Goal: Transaction & Acquisition: Purchase product/service

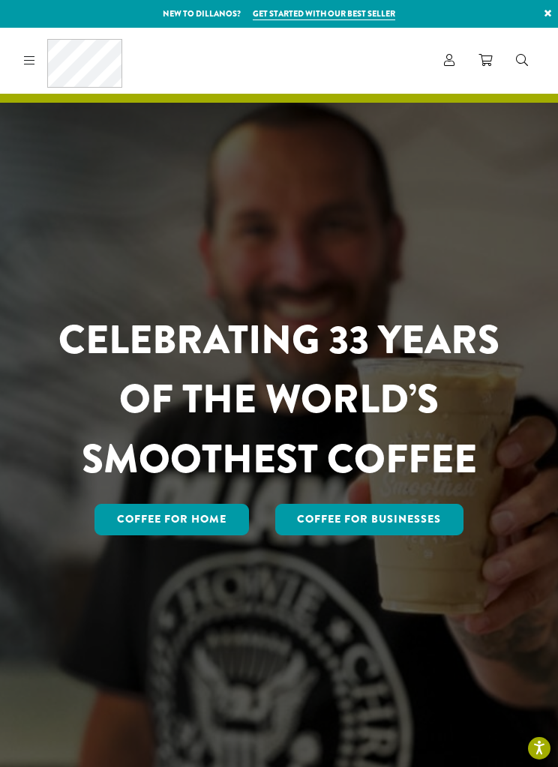
click at [455, 52] on link "Account" at bounding box center [449, 60] width 34 height 25
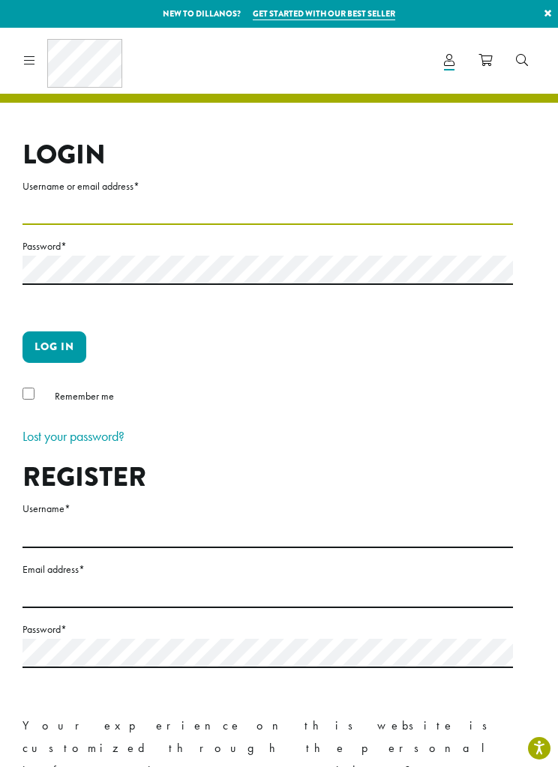
click at [220, 205] on input "Username or email address *" at bounding box center [267, 210] width 490 height 29
type input "**********"
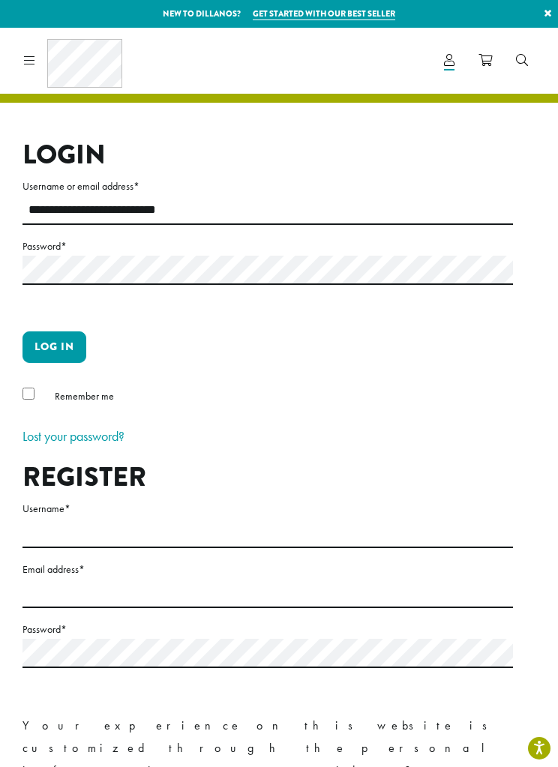
click at [63, 344] on button "Log in" at bounding box center [54, 346] width 64 height 31
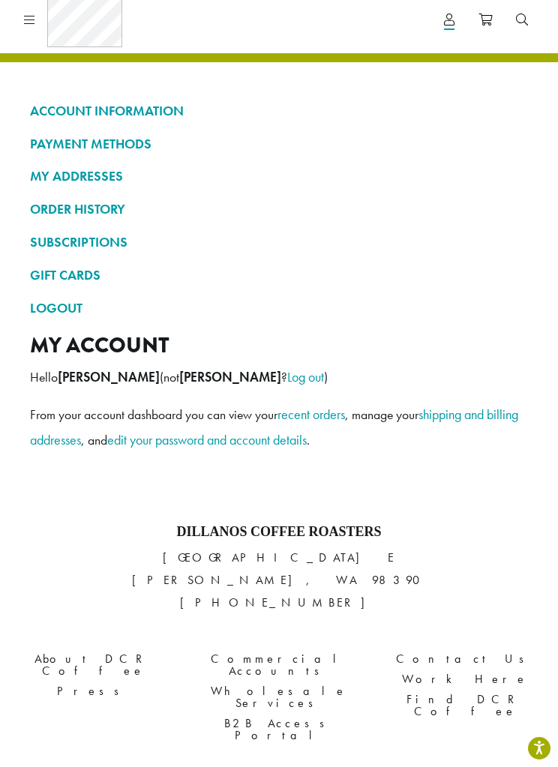
scroll to position [41, 0]
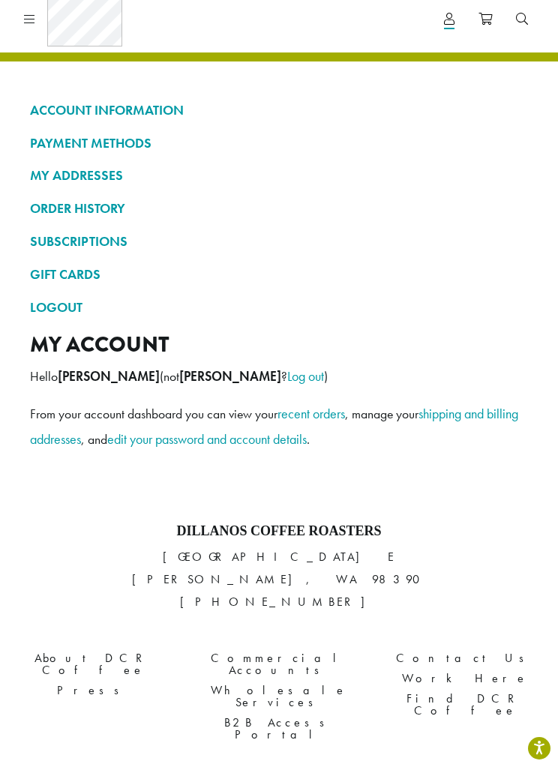
click at [35, 8] on div "Coffee All Coffees Best Sellers Blends Single Origins Dillanos Limited Organic …" at bounding box center [70, 19] width 104 height 49
click at [26, 25] on link at bounding box center [26, 19] width 17 height 16
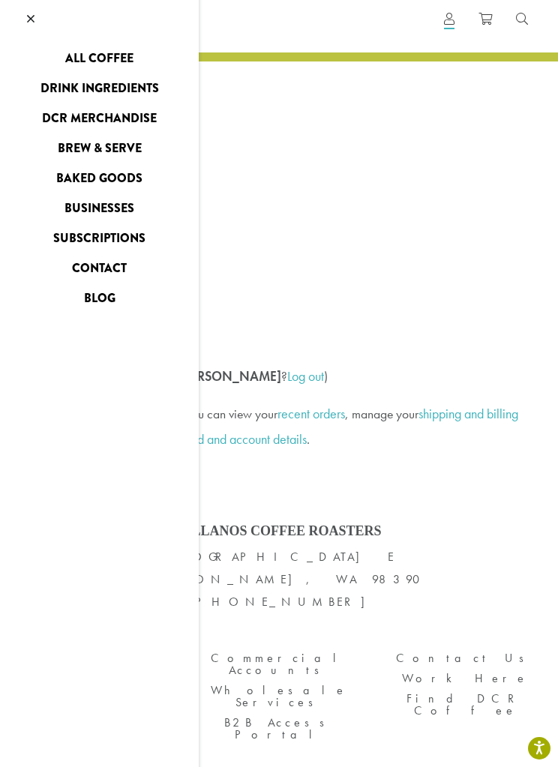
click at [27, 18] on icon at bounding box center [30, 19] width 7 height 12
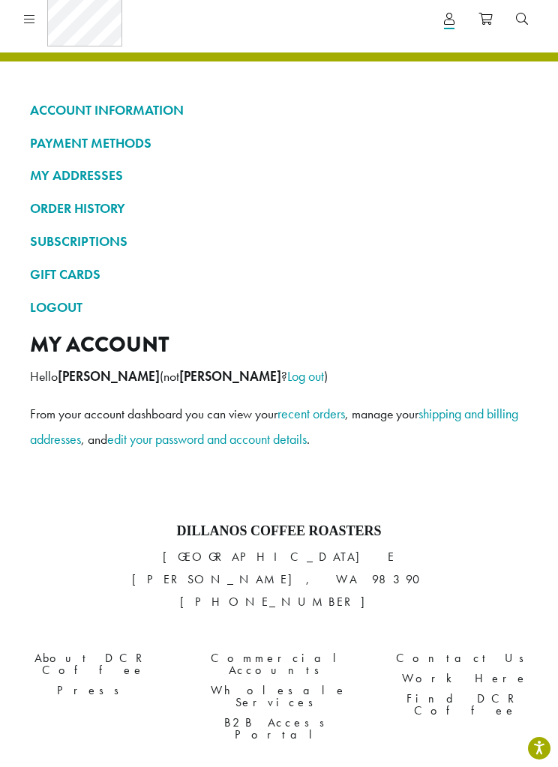
click at [111, 209] on link "ORDER HISTORY" at bounding box center [279, 208] width 498 height 25
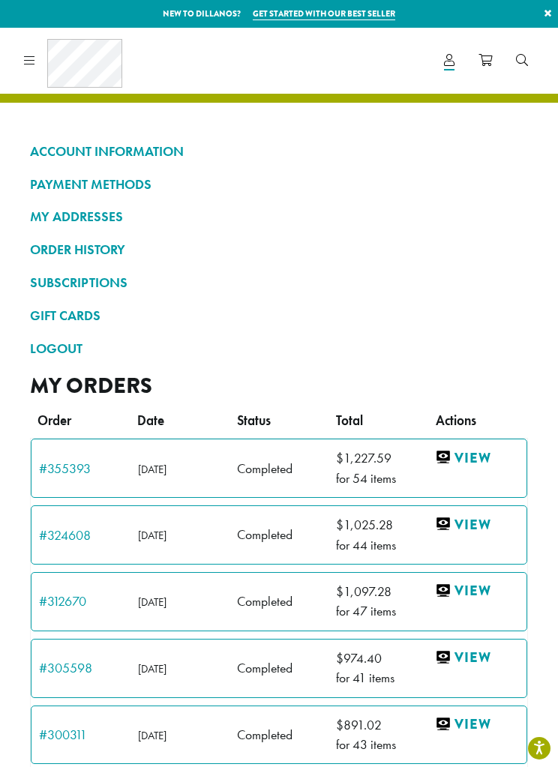
click at [33, 66] on link at bounding box center [26, 60] width 17 height 16
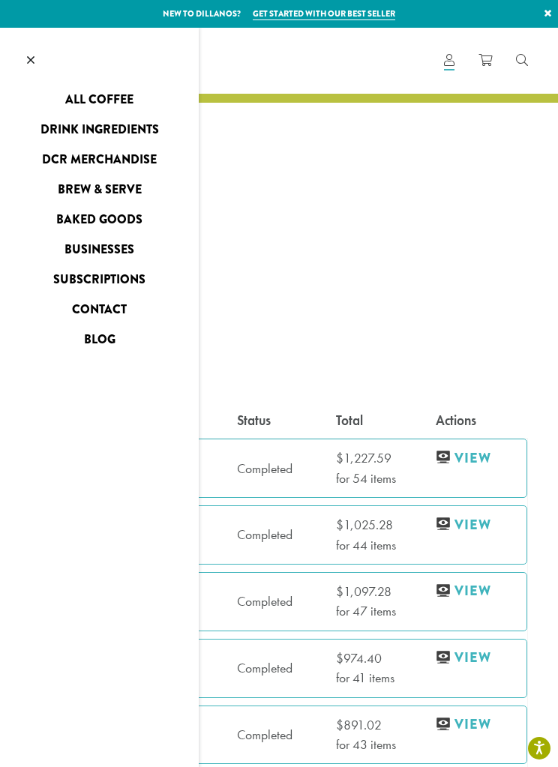
click at [96, 97] on link "All Coffee" at bounding box center [99, 100] width 199 height 24
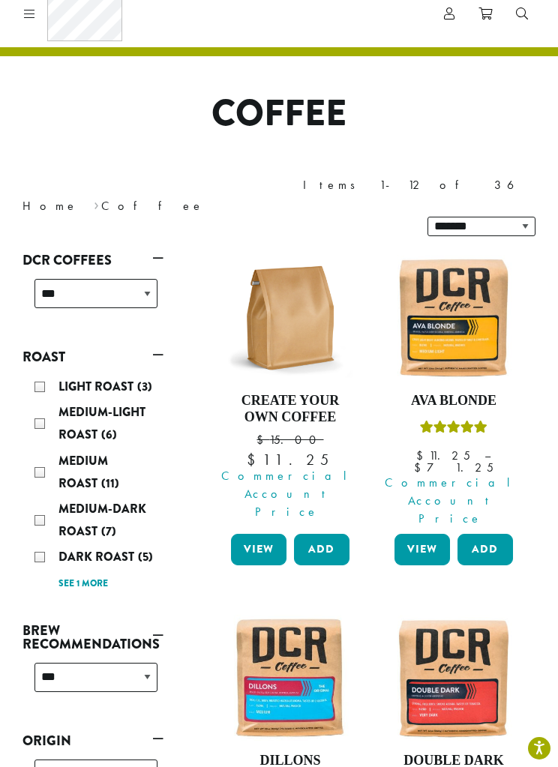
scroll to position [47, 0]
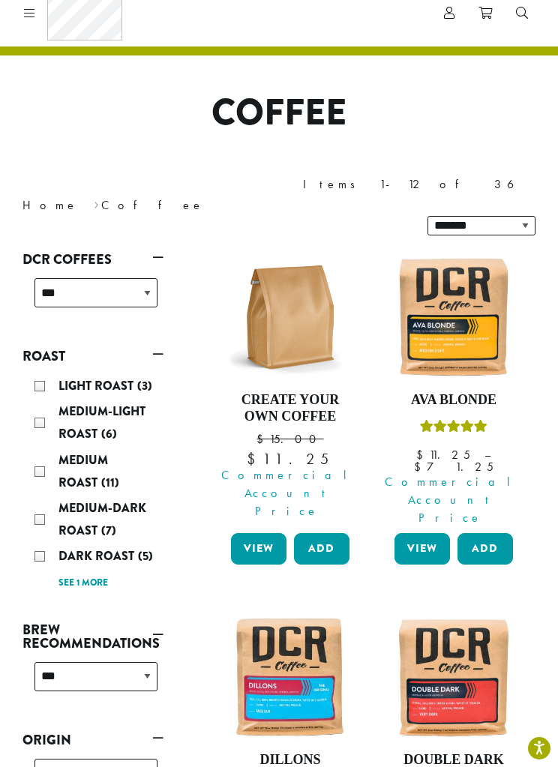
click at [28, 4] on div at bounding box center [26, 13] width 17 height 18
click at [35, 14] on div "Coffee All Coffees Best Sellers Blends Single Origins Dillanos Limited Organic …" at bounding box center [70, 13] width 104 height 49
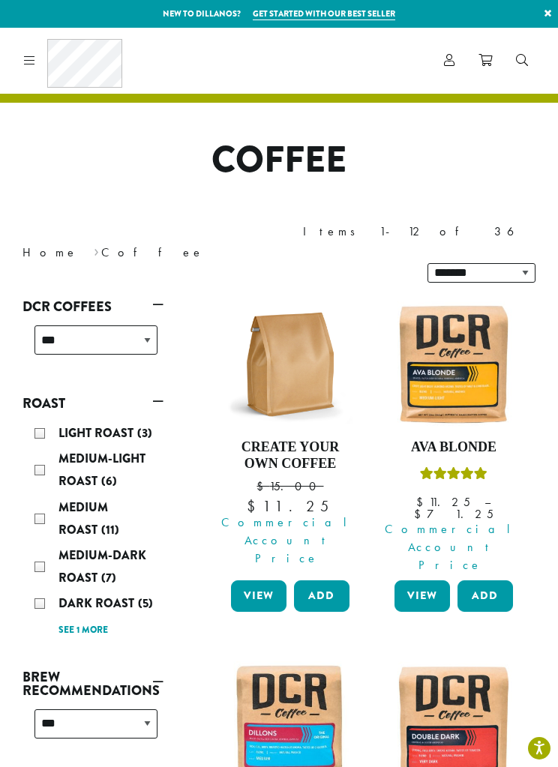
click at [480, 63] on icon at bounding box center [484, 60] width 13 height 12
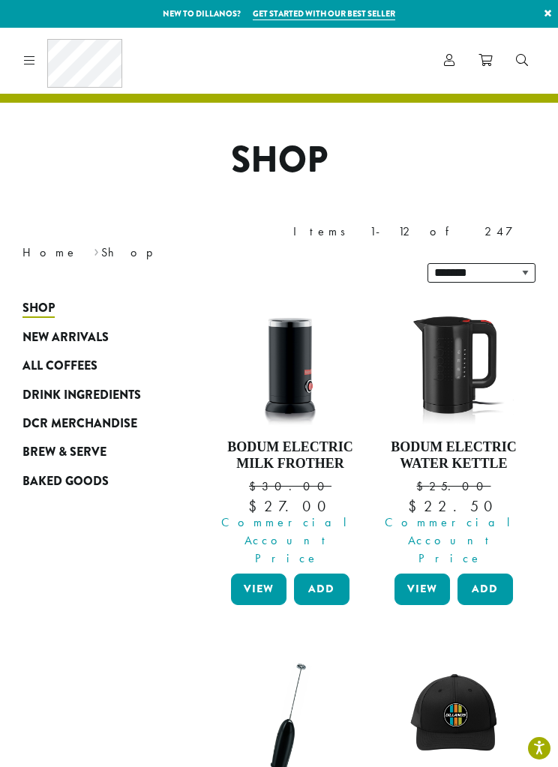
click at [61, 386] on span "Drink Ingredients" at bounding box center [81, 395] width 118 height 19
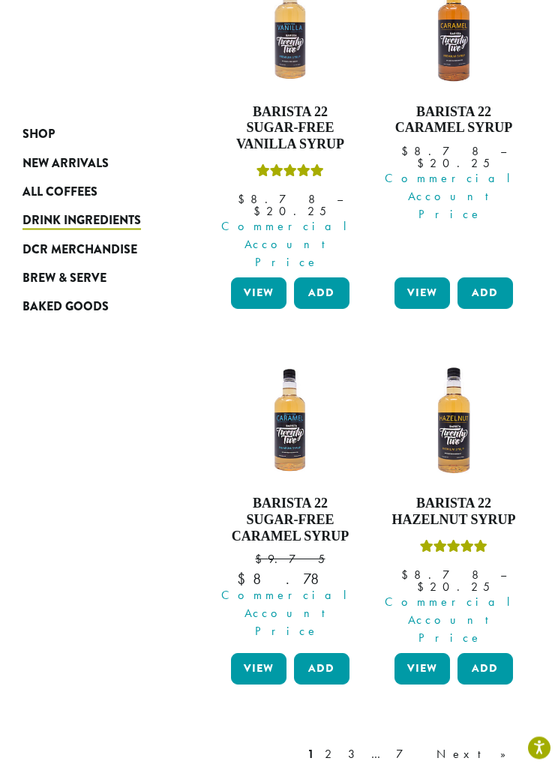
scroll to position [1947, 0]
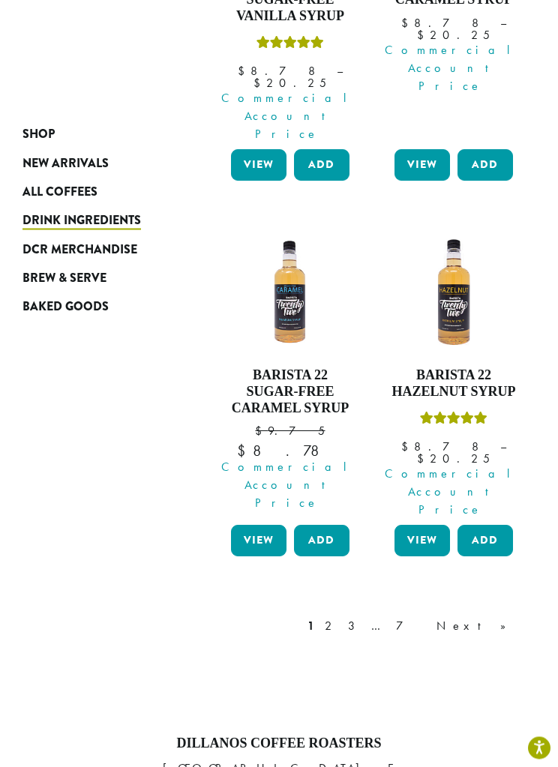
click at [509, 618] on link "Next »" at bounding box center [476, 627] width 86 height 18
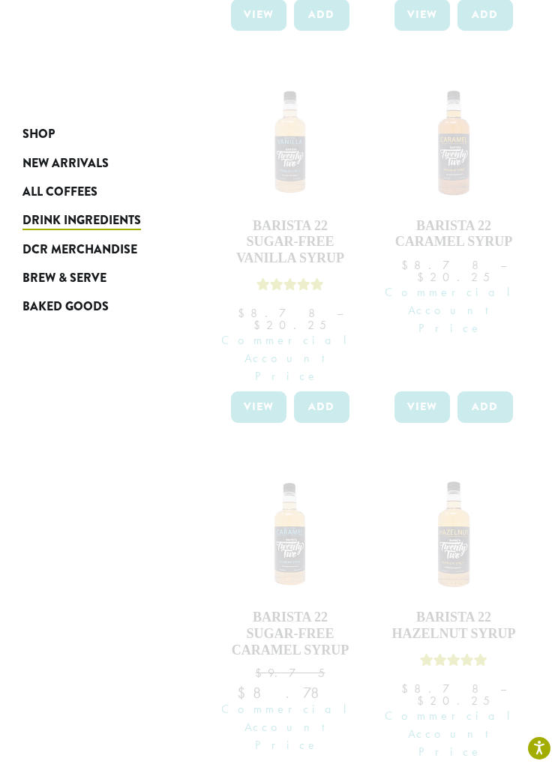
scroll to position [1647, 0]
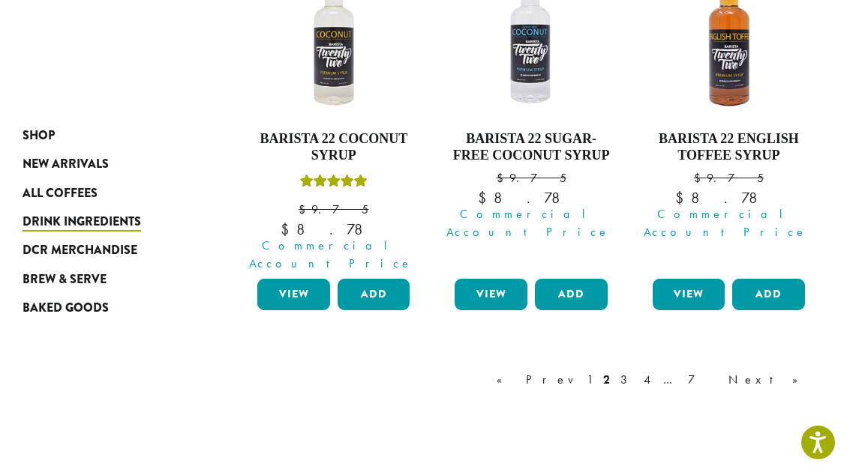
scroll to position [1591, 0]
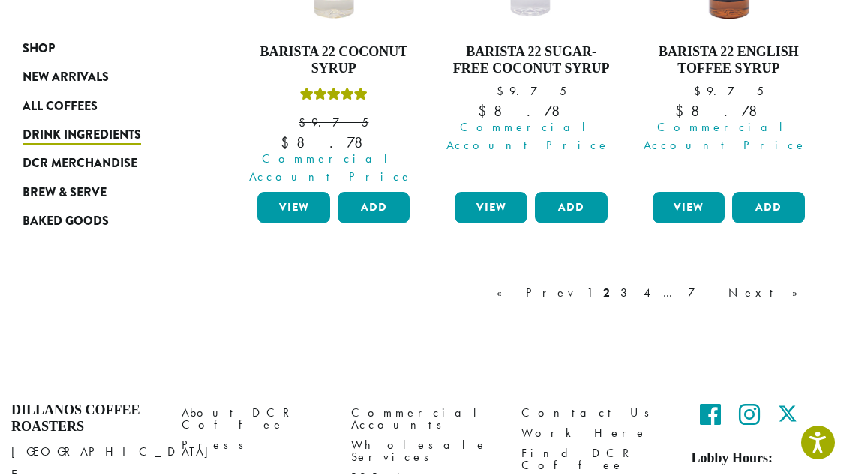
click at [557, 285] on link "Next »" at bounding box center [768, 294] width 86 height 18
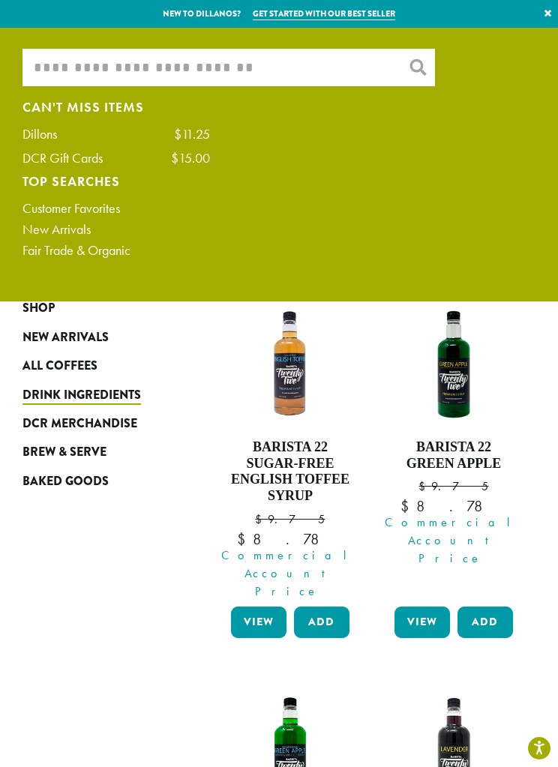
click at [112, 67] on input "What are you searching for?" at bounding box center [228, 67] width 412 height 37
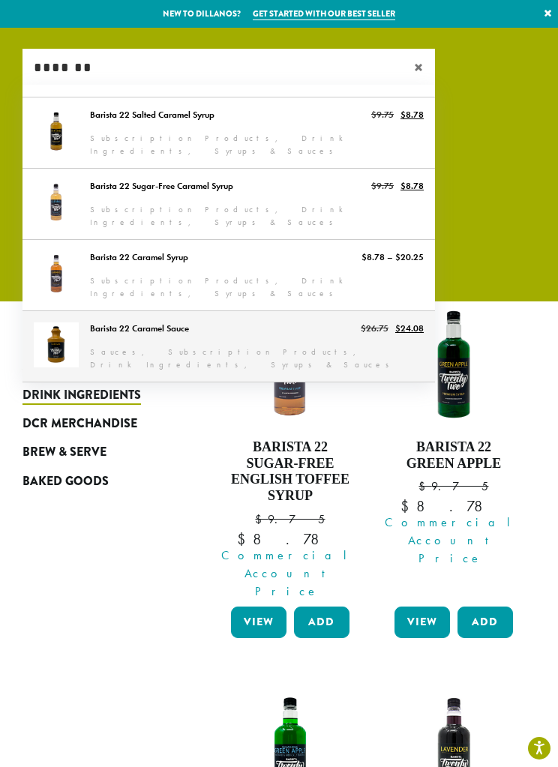
type input "*******"
click at [163, 328] on link "Barista 22 Caramel Sauce" at bounding box center [228, 346] width 412 height 70
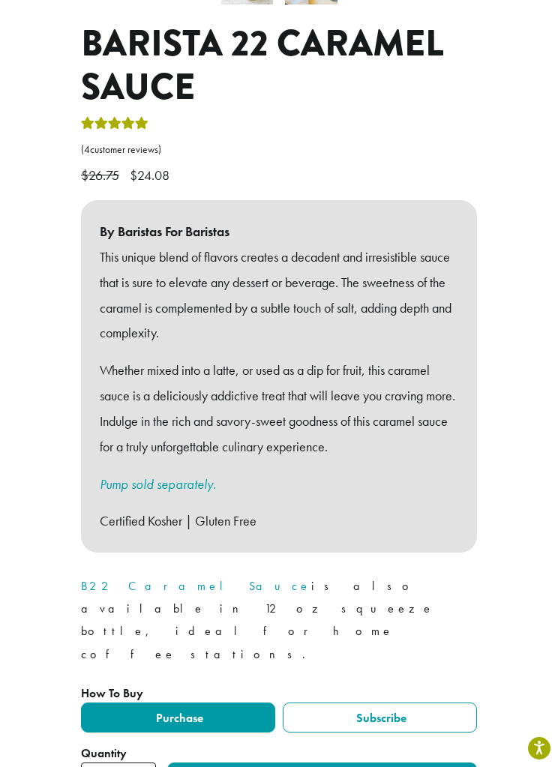
scroll to position [646, 0]
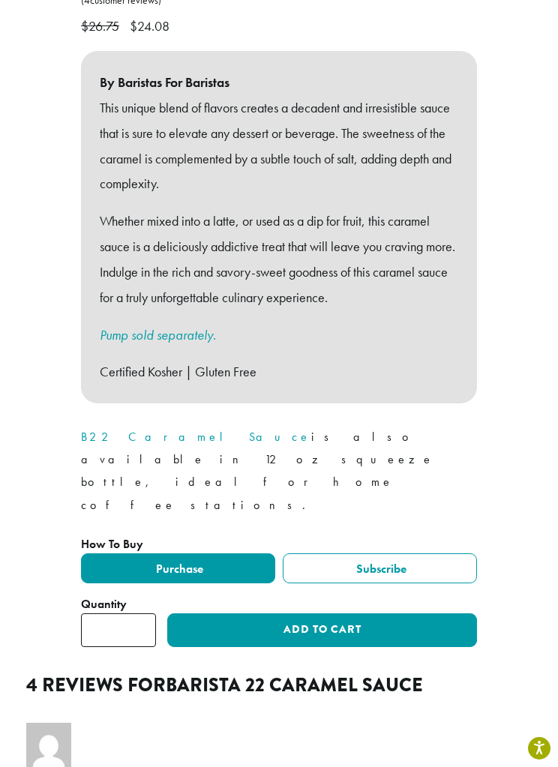
click at [129, 613] on input "*" at bounding box center [118, 630] width 75 height 34
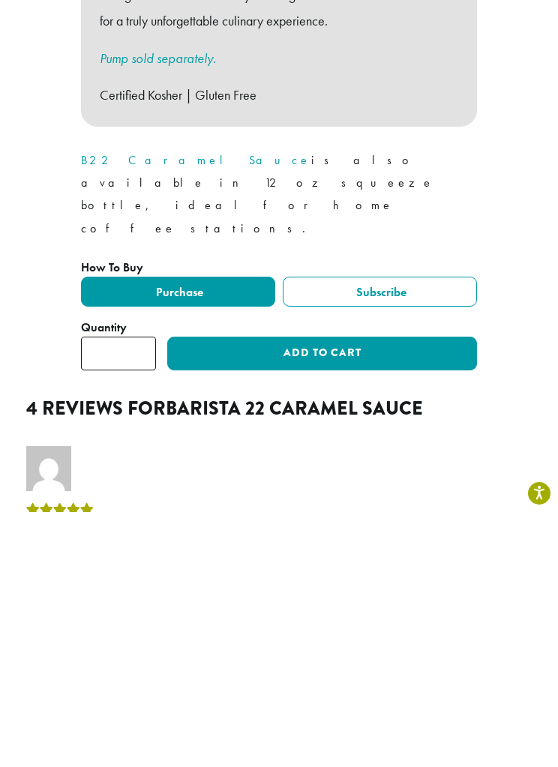
type input "**"
click at [247, 592] on button "Add to cart" at bounding box center [322, 609] width 310 height 34
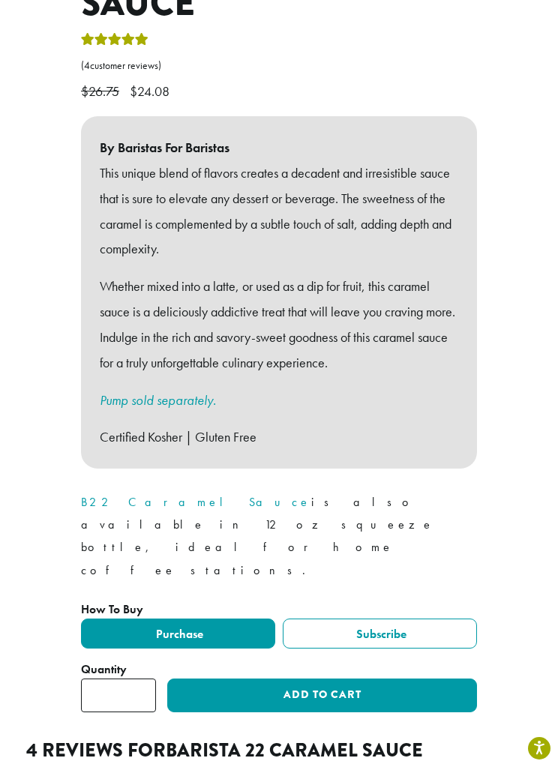
scroll to position [711, 0]
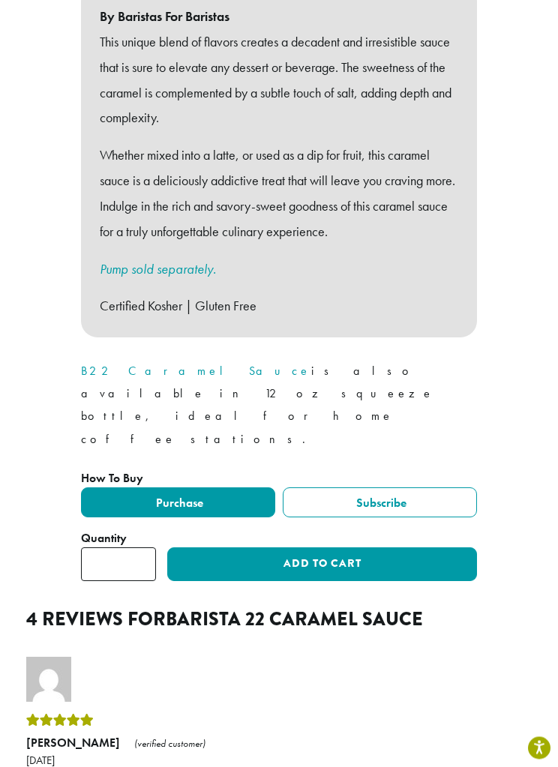
click at [127, 548] on input "*" at bounding box center [118, 565] width 75 height 34
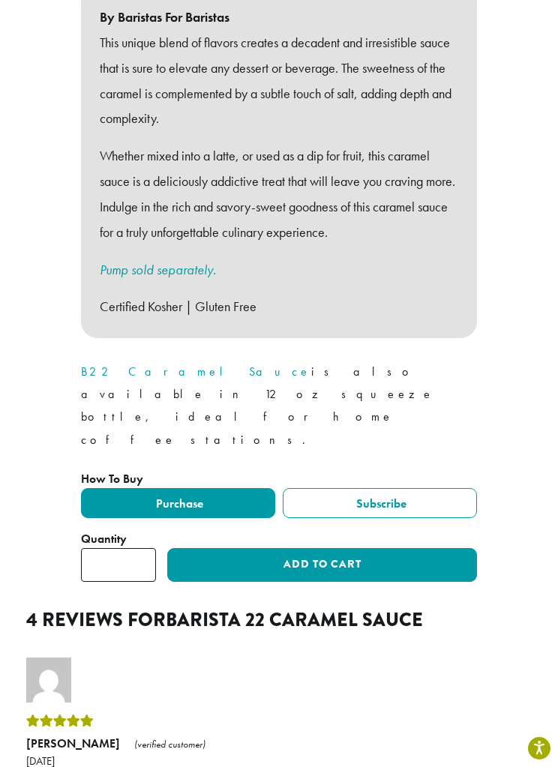
type input "**"
click at [239, 548] on button "Add to cart" at bounding box center [322, 565] width 310 height 34
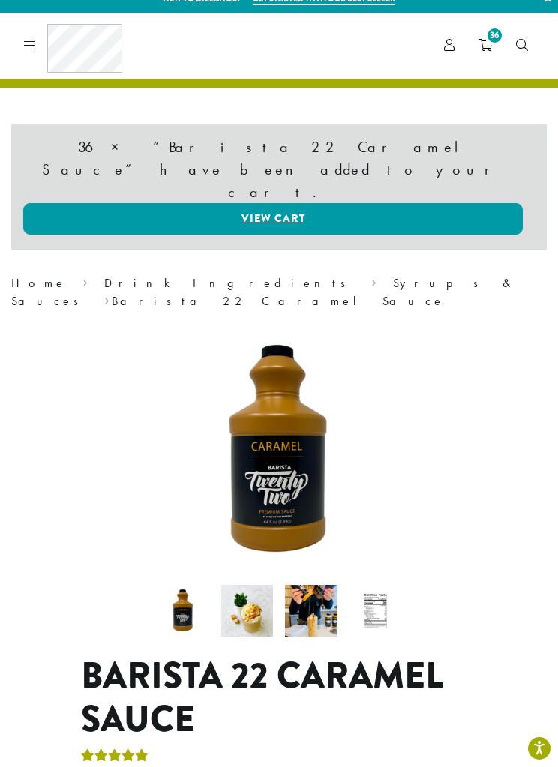
scroll to position [16, 0]
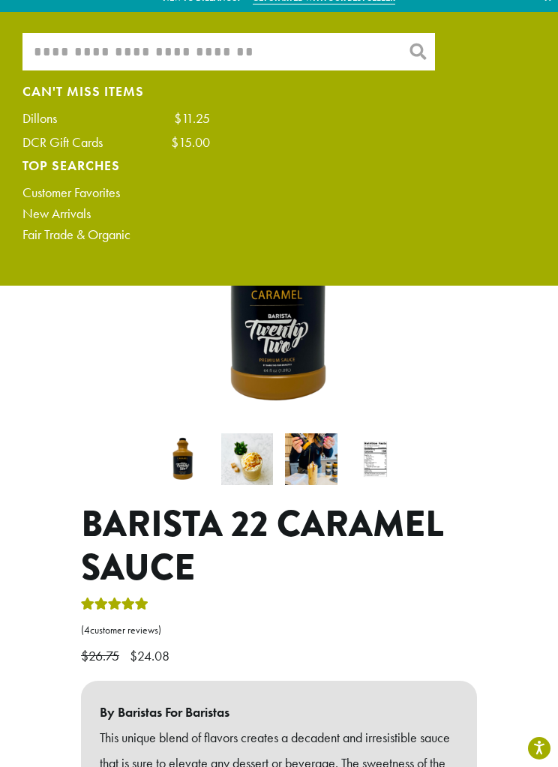
click at [66, 49] on input "What are you searching for?" at bounding box center [228, 51] width 412 height 37
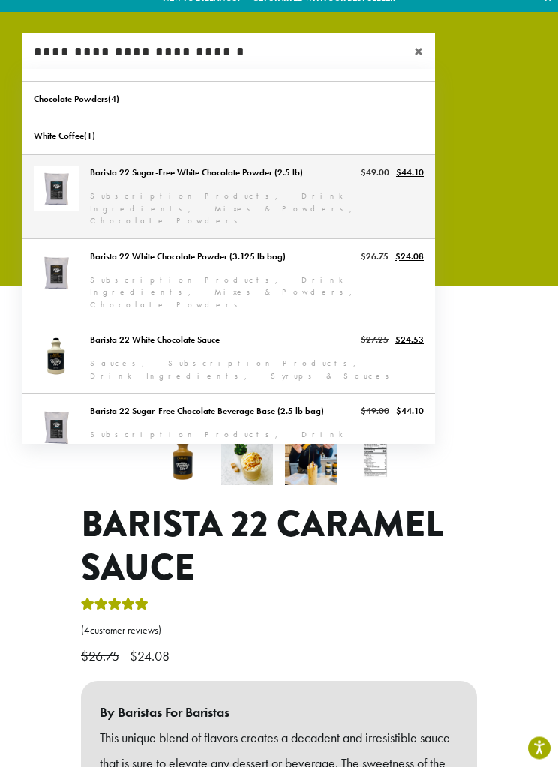
type input "**********"
click at [110, 199] on link "Barista 22 Sugar-Free White Chocolate Powder (2.5 lb)" at bounding box center [228, 197] width 412 height 83
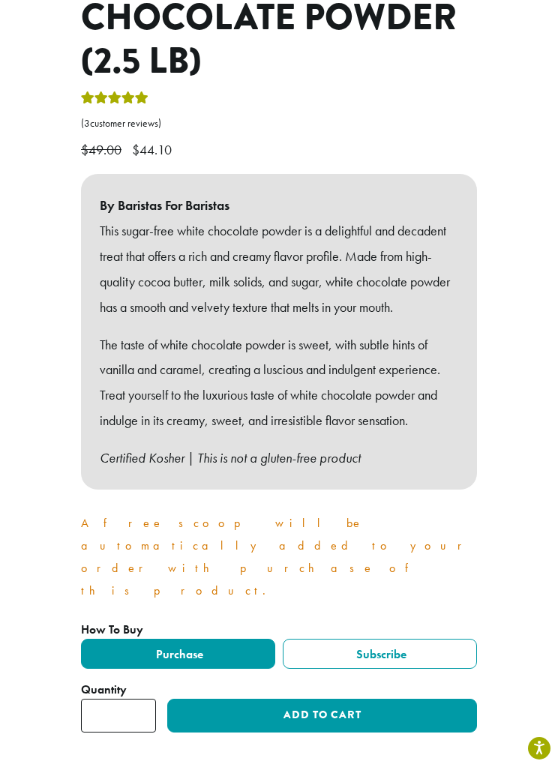
click at [127, 699] on input "*" at bounding box center [118, 716] width 75 height 34
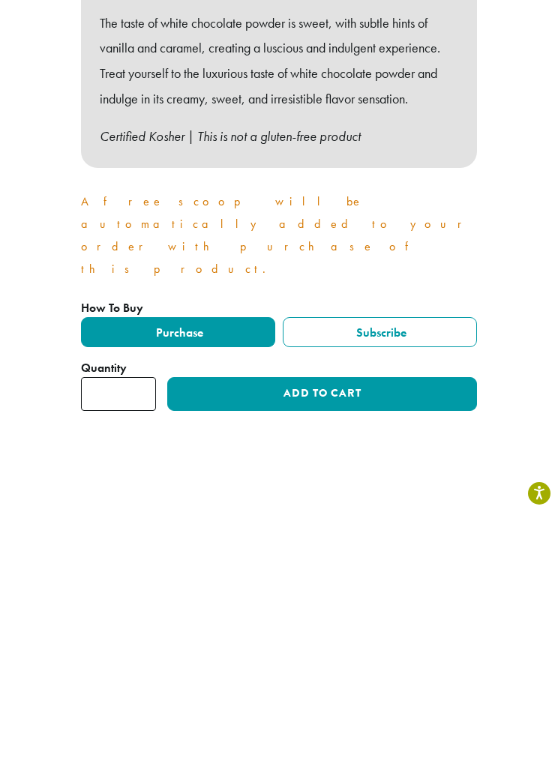
type input "*"
click at [280, 632] on button "Add to cart" at bounding box center [322, 649] width 310 height 34
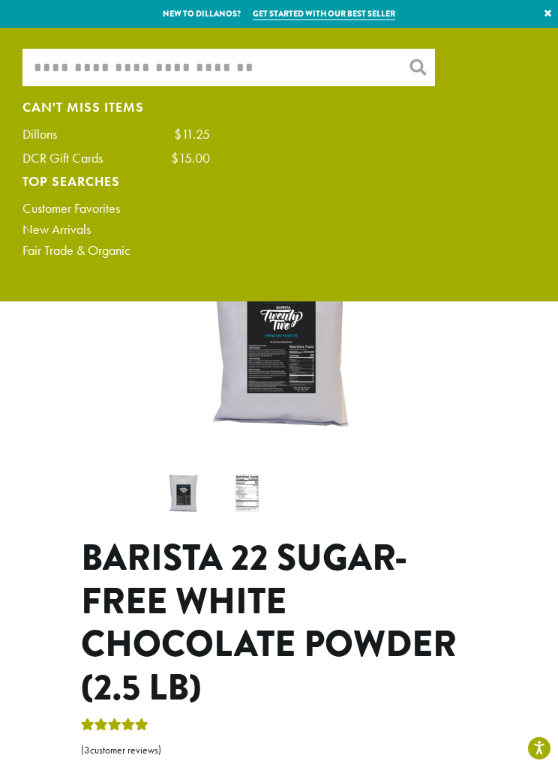
click at [94, 64] on input "What are you searching for?" at bounding box center [228, 67] width 412 height 37
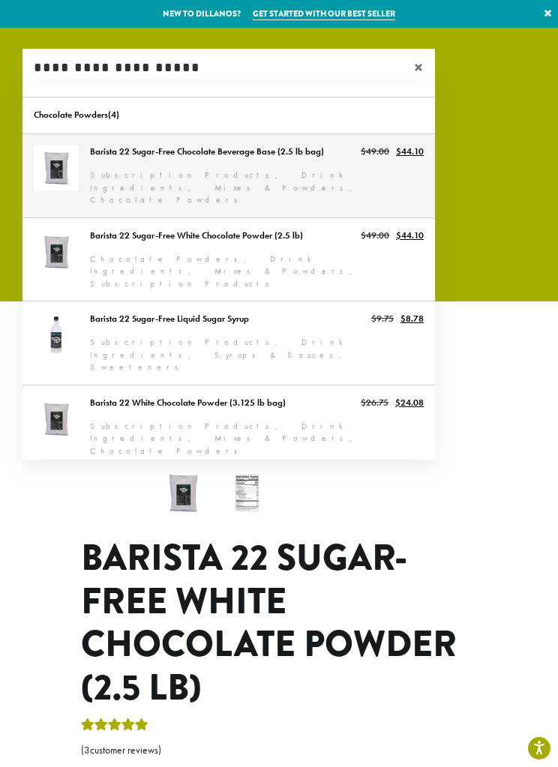
type input "**********"
click at [148, 172] on link "Barista 22 Sugar-Free Chocolate Beverage Base (2.5 lb bag)" at bounding box center [228, 175] width 412 height 83
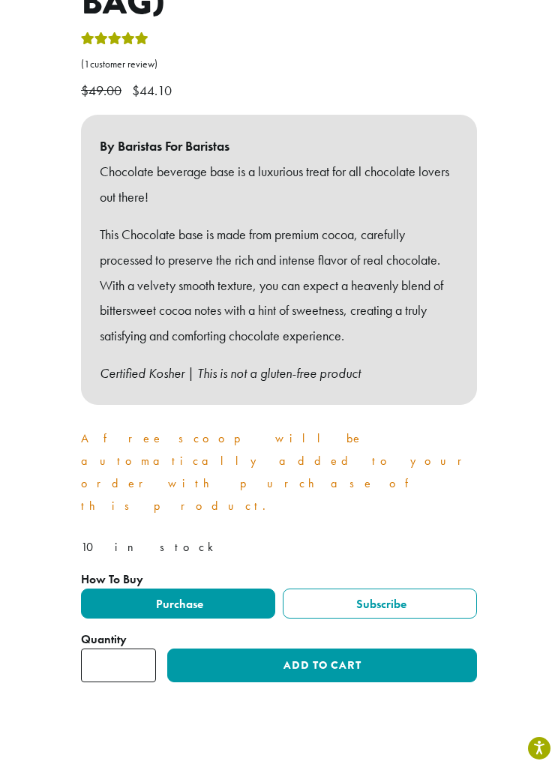
scroll to position [695, 0]
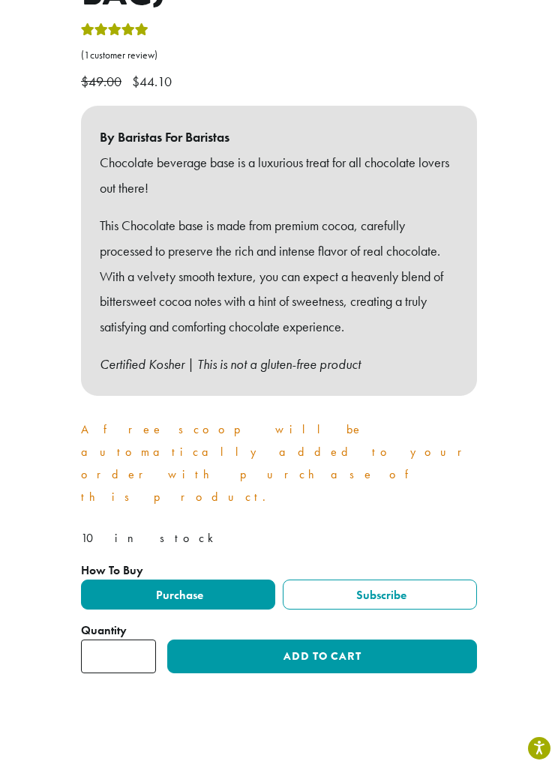
click at [243, 640] on button "Add to cart" at bounding box center [322, 657] width 310 height 34
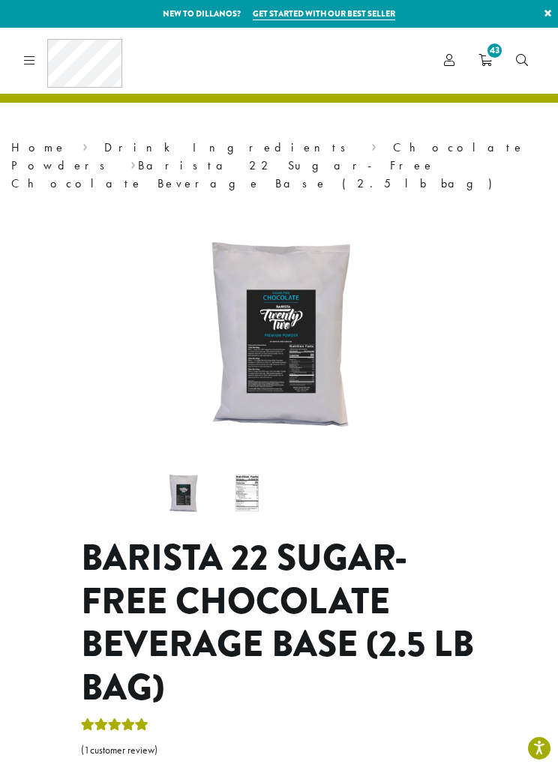
click at [487, 52] on span "43" at bounding box center [494, 50] width 20 height 20
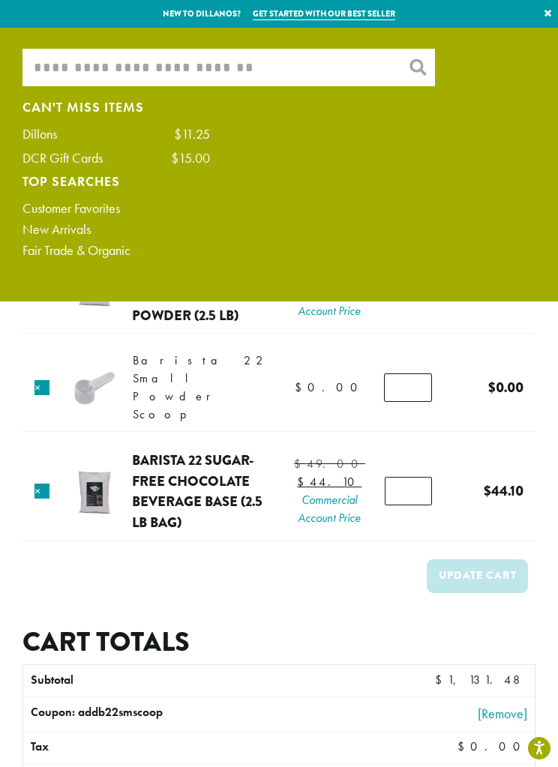
click at [73, 73] on input "What are you searching for?" at bounding box center [228, 67] width 412 height 37
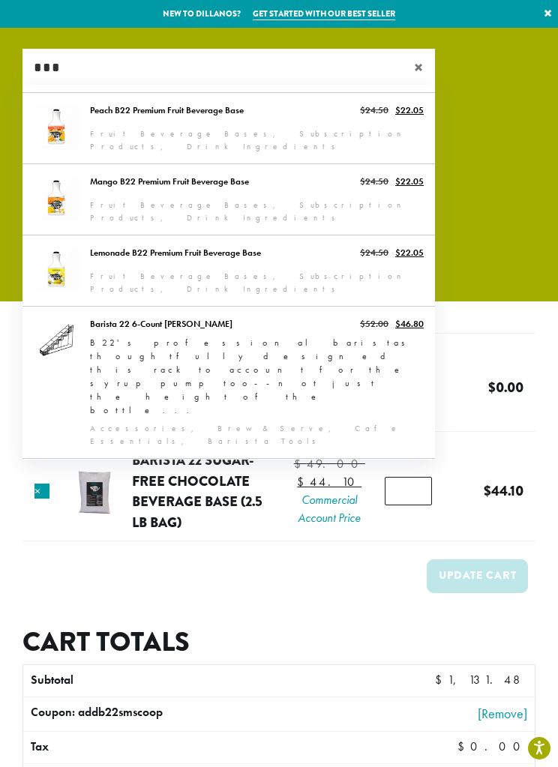
type input "***"
click at [421, 64] on span "×" at bounding box center [424, 67] width 21 height 18
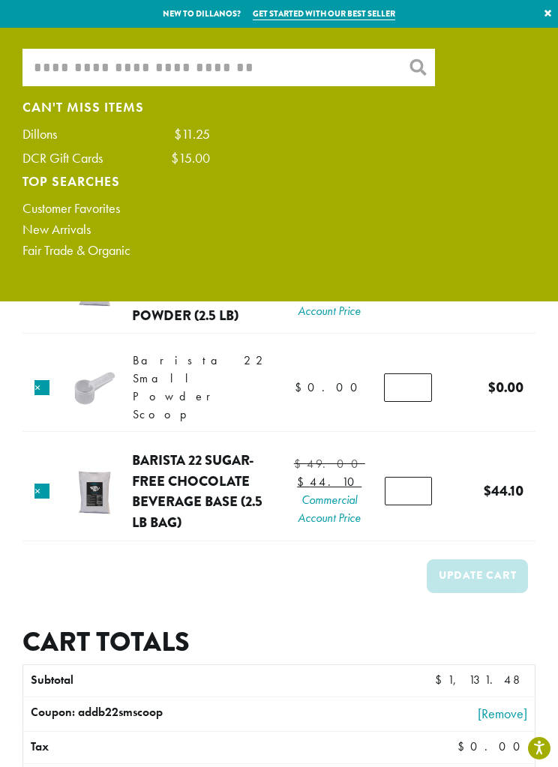
click at [70, 61] on input "What are you searching for?" at bounding box center [228, 67] width 412 height 37
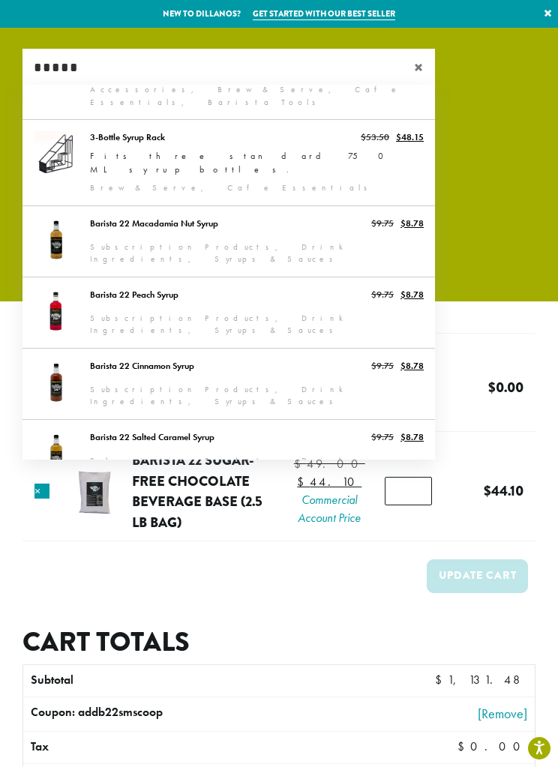
scroll to position [430, 0]
type input "*****"
click at [420, 61] on span "×" at bounding box center [424, 67] width 21 height 18
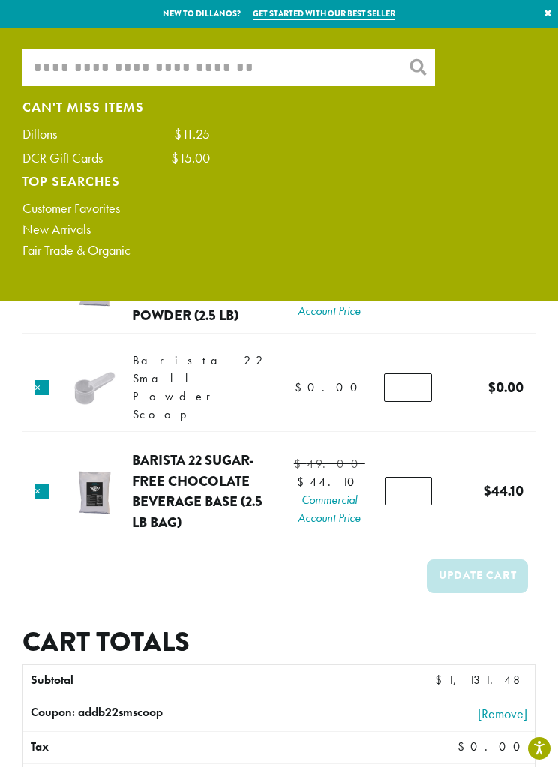
click at [554, 13] on link "×" at bounding box center [548, 13] width 20 height 27
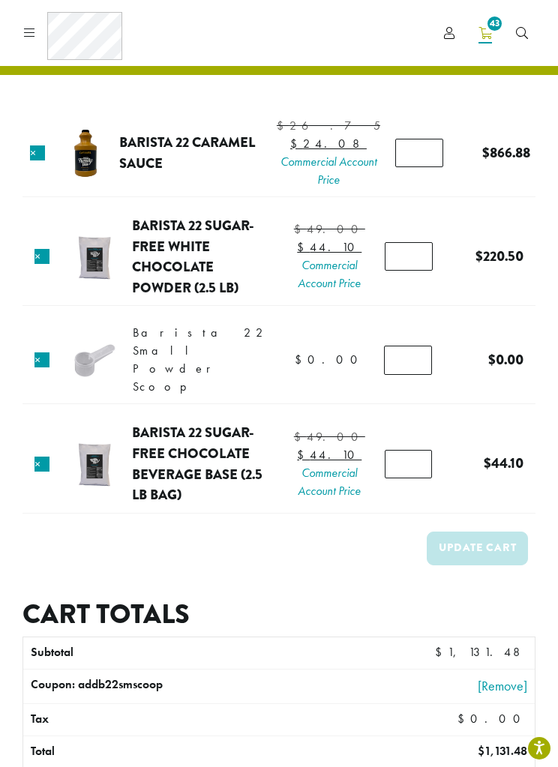
click at [33, 35] on icon at bounding box center [29, 32] width 11 height 12
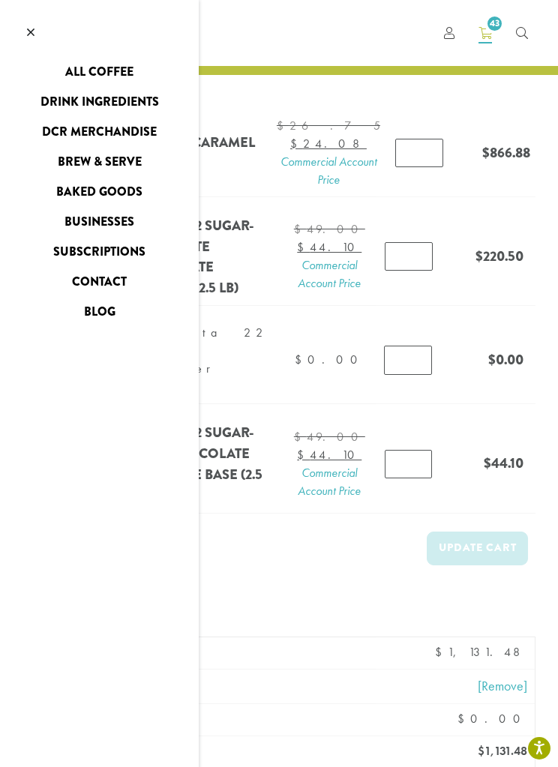
click at [60, 103] on link "Drink Ingredients" at bounding box center [99, 102] width 199 height 24
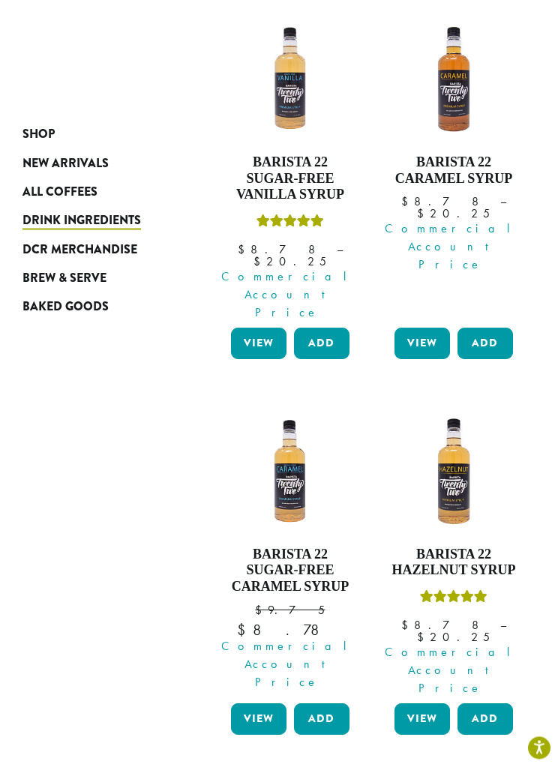
scroll to position [1742, 0]
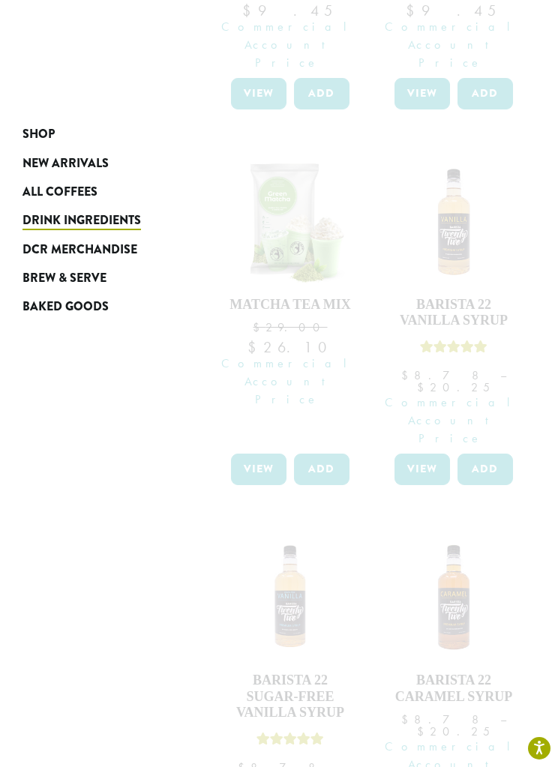
scroll to position [1205, 0]
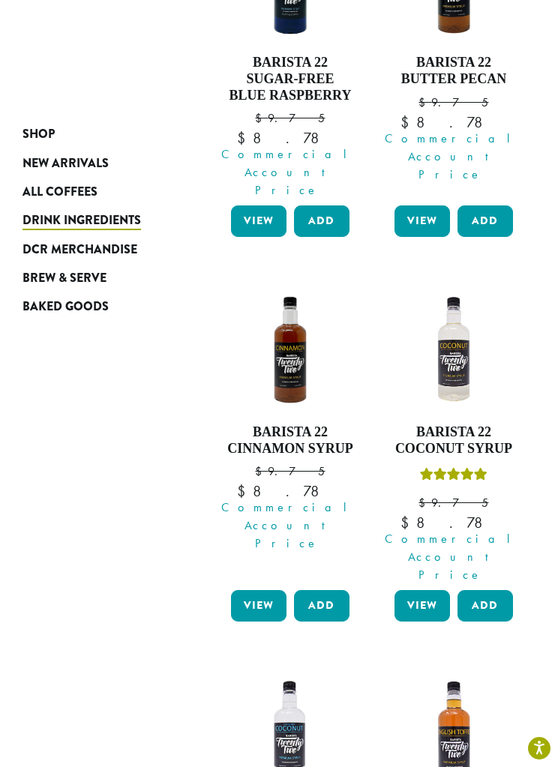
scroll to position [1616, 0]
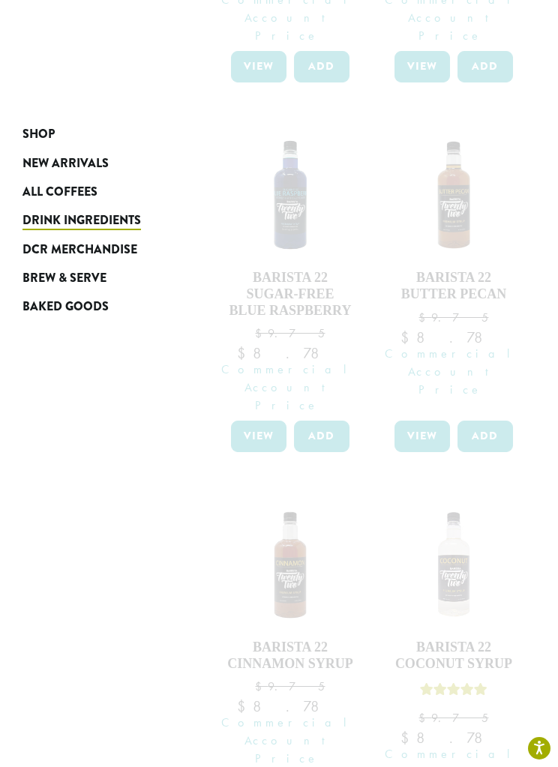
scroll to position [1196, 0]
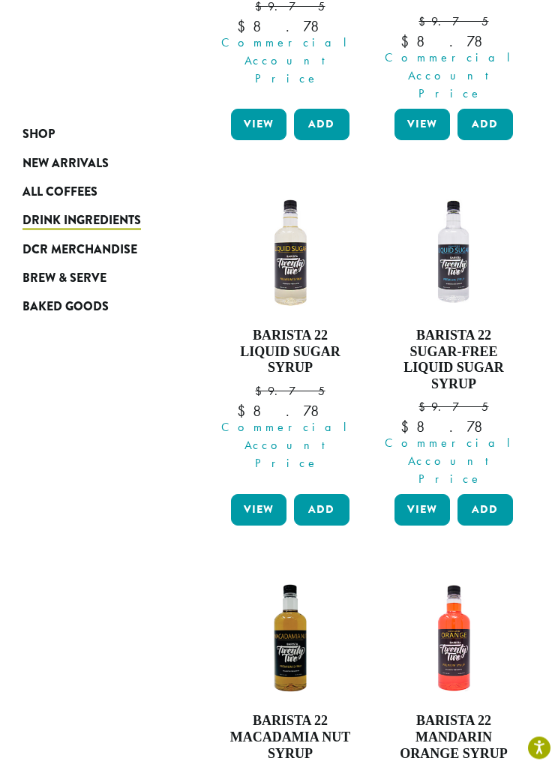
scroll to position [935, 0]
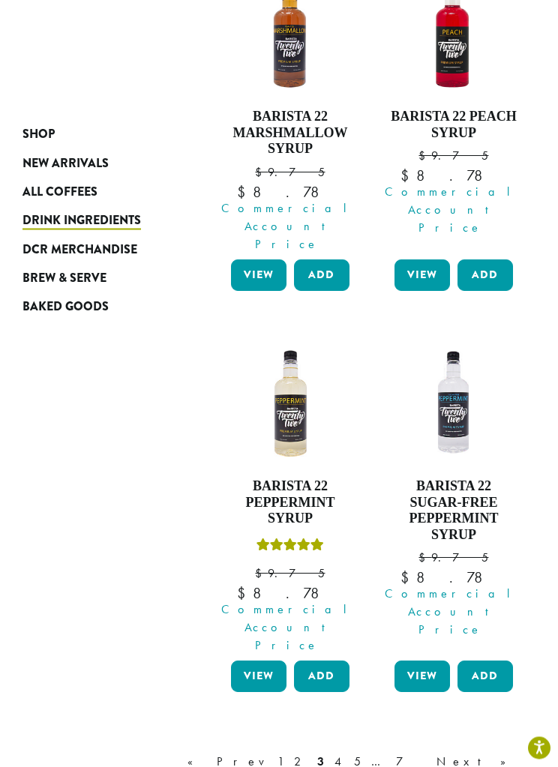
click at [346, 754] on link "4" at bounding box center [338, 763] width 15 height 18
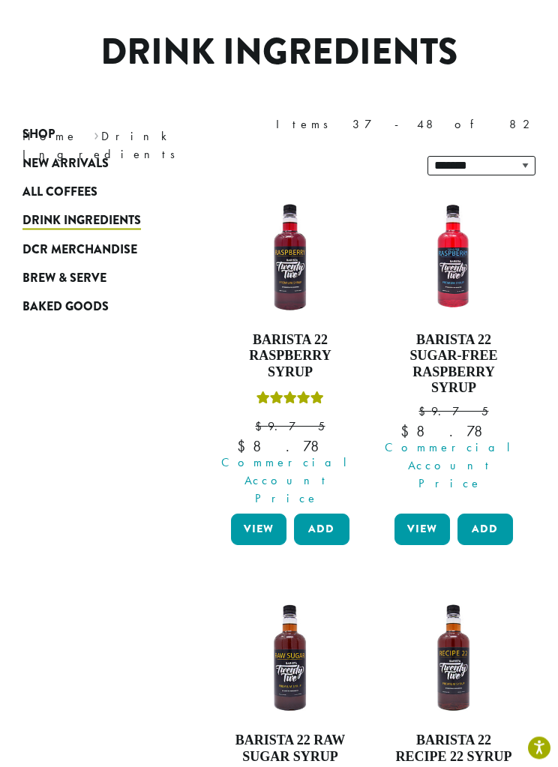
scroll to position [301, 0]
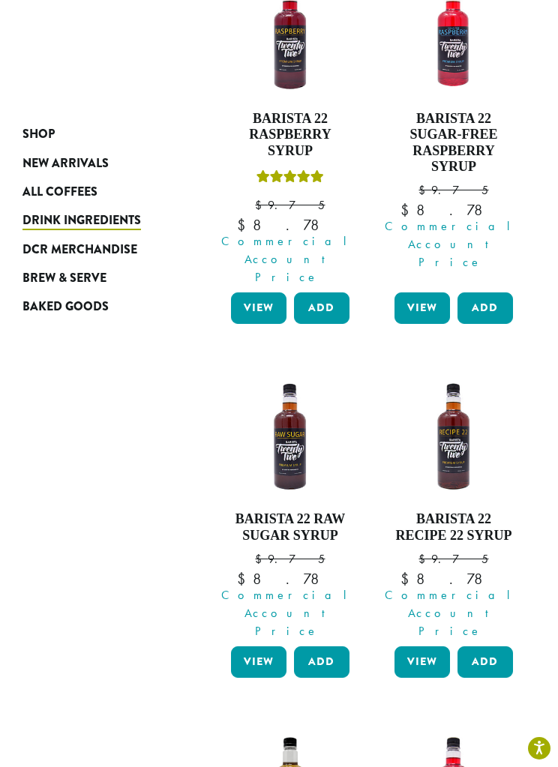
click at [493, 511] on h4 "Barista 22 Recipe 22 Syrup" at bounding box center [454, 527] width 126 height 32
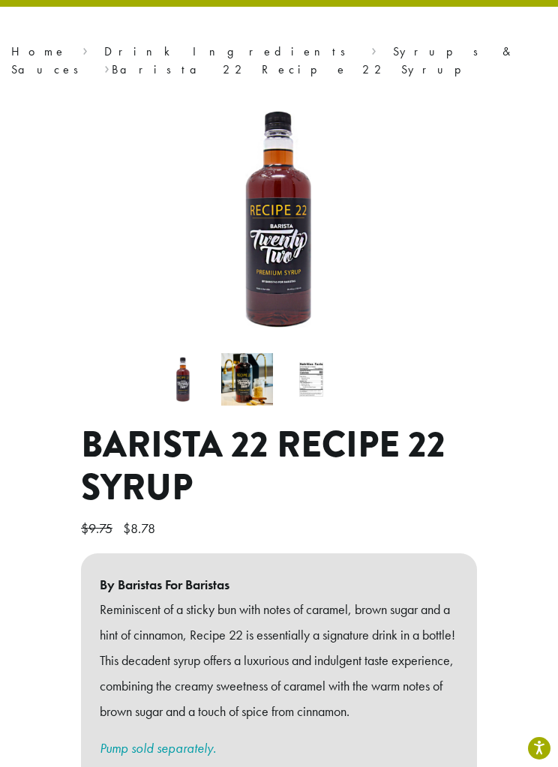
scroll to position [301, 0]
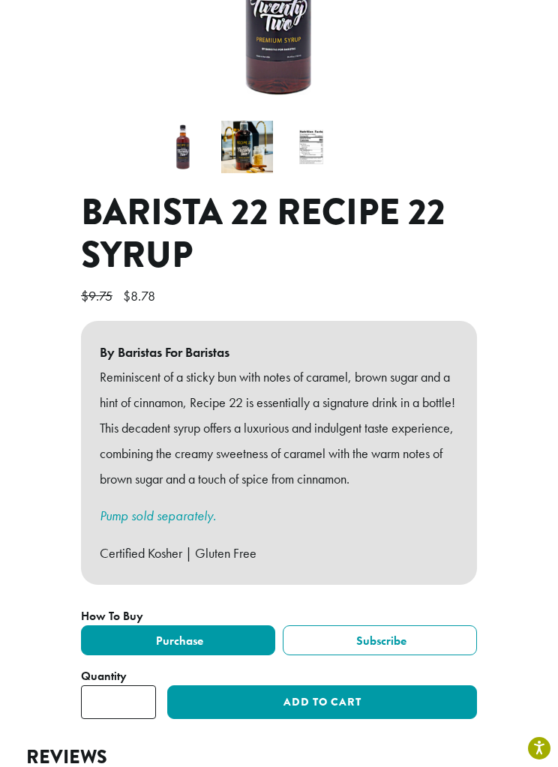
click at [117, 685] on input "*" at bounding box center [118, 702] width 75 height 34
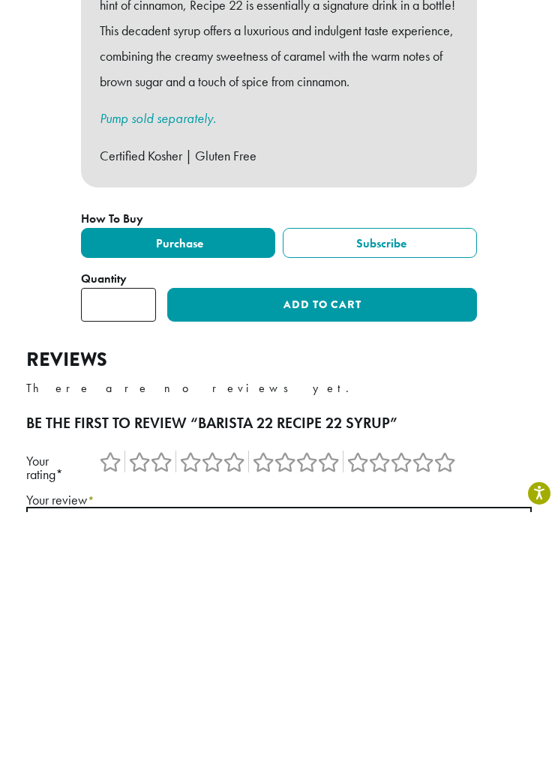
click at [130, 543] on input "*" at bounding box center [118, 560] width 75 height 34
type input "*"
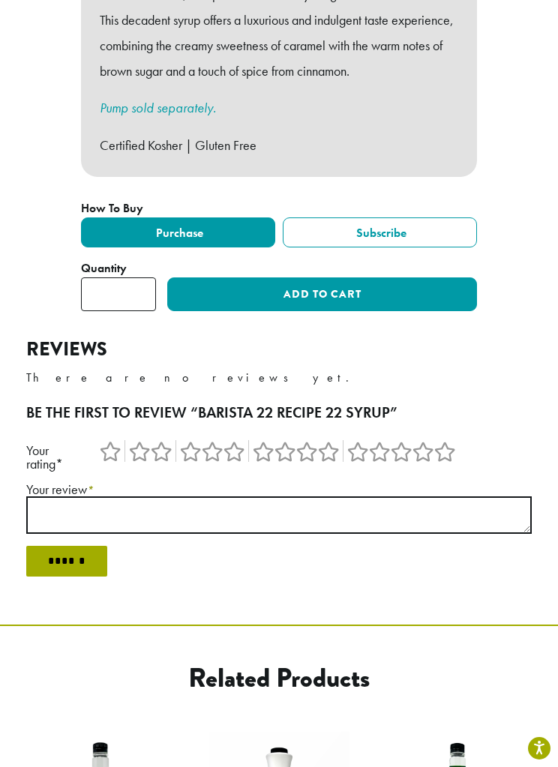
type input "*"
click at [361, 277] on button "Add to cart" at bounding box center [322, 294] width 310 height 34
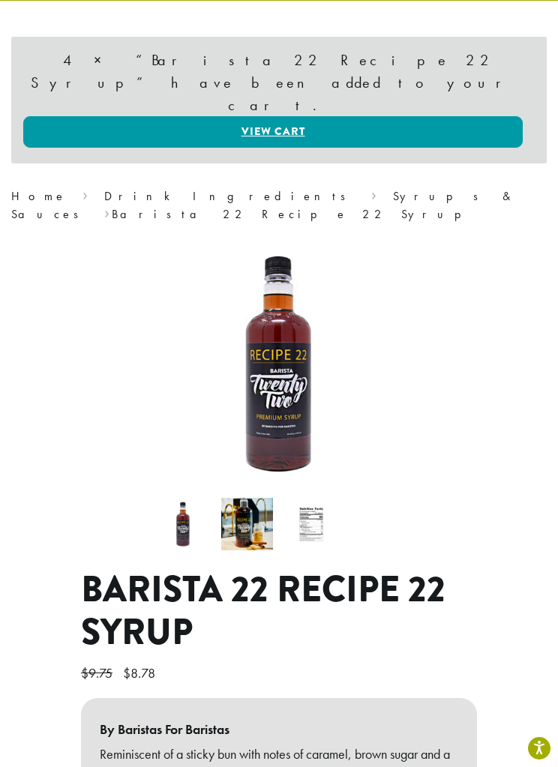
click at [328, 116] on link "View cart" at bounding box center [272, 131] width 499 height 31
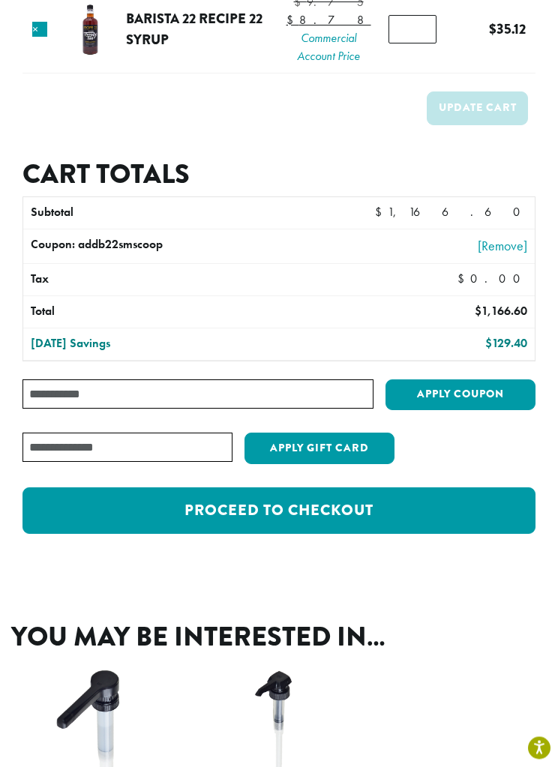
scroll to position [571, 0]
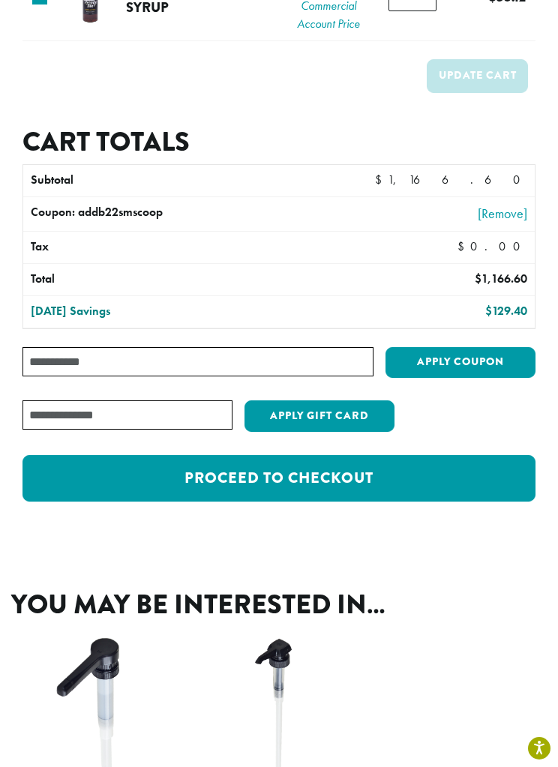
click at [420, 502] on link "Proceed to checkout" at bounding box center [278, 478] width 513 height 46
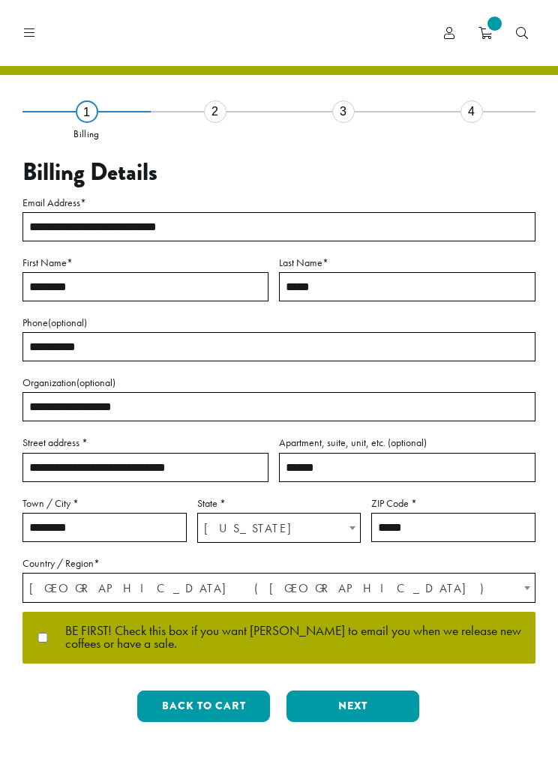
select select "**"
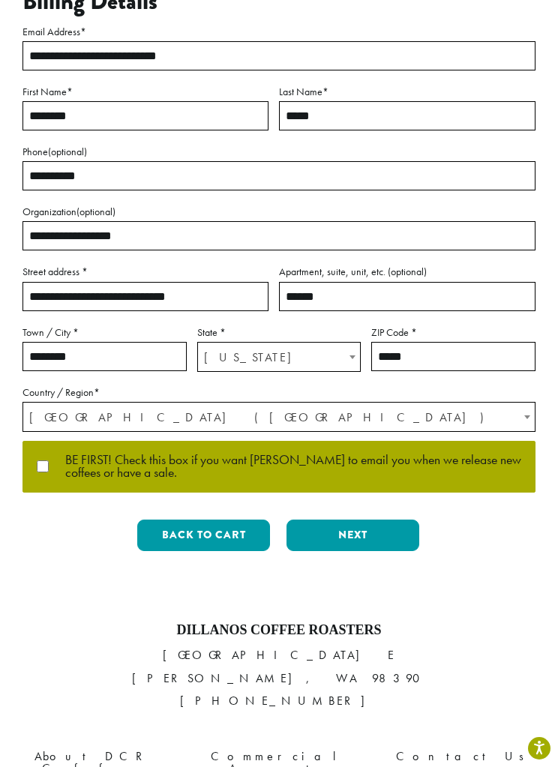
scroll to position [174, 0]
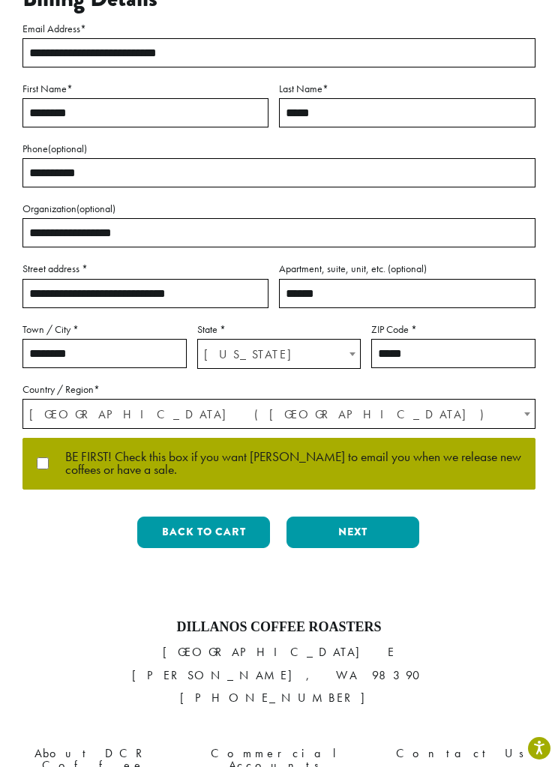
click at [375, 533] on button "Next" at bounding box center [352, 532] width 133 height 31
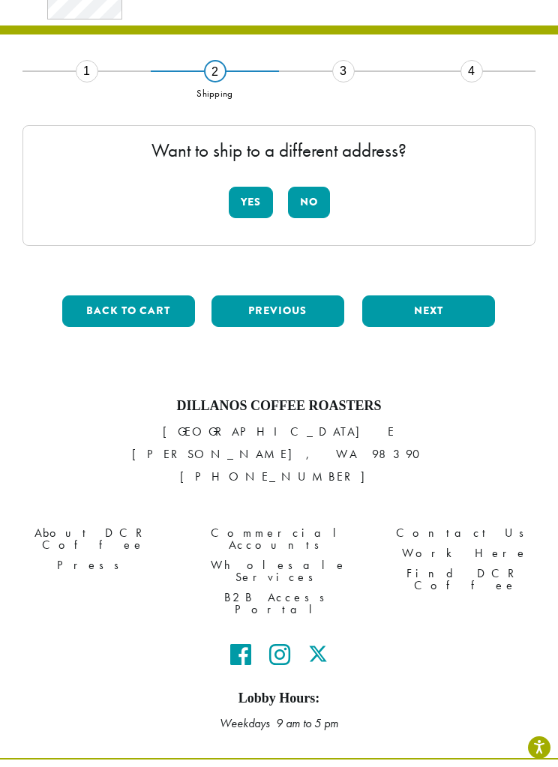
scroll to position [47, 0]
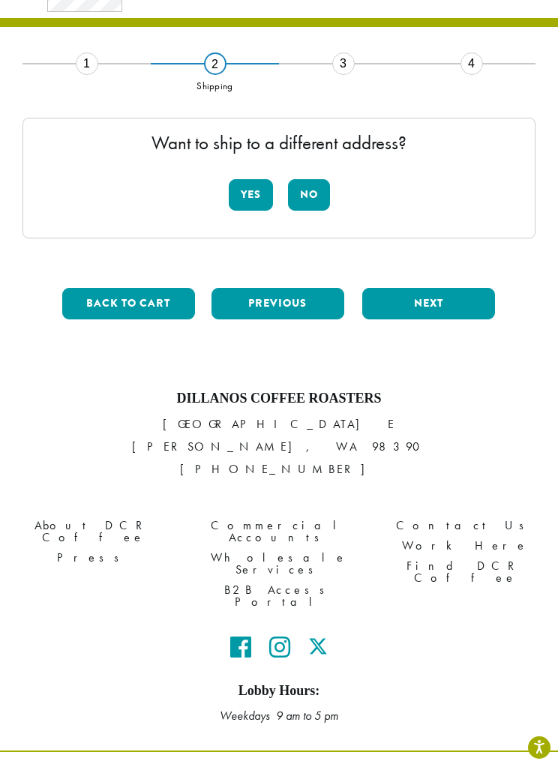
click at [319, 193] on button "No" at bounding box center [309, 195] width 42 height 31
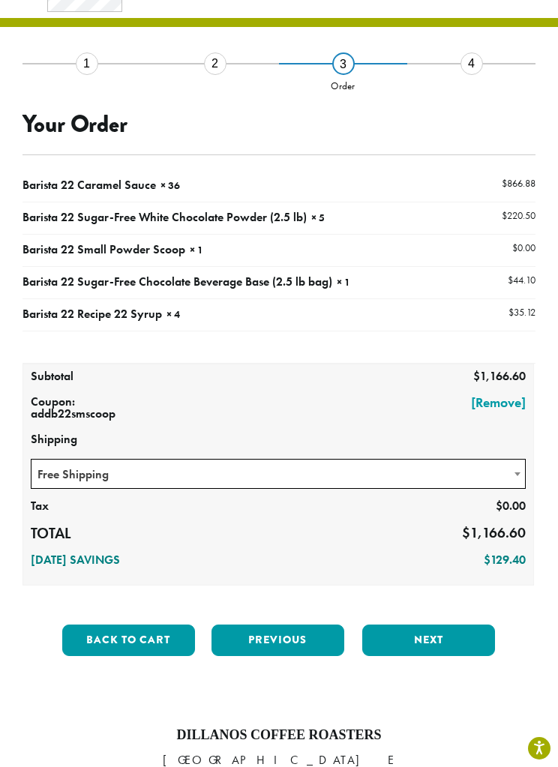
click at [454, 639] on button "Next" at bounding box center [428, 640] width 133 height 31
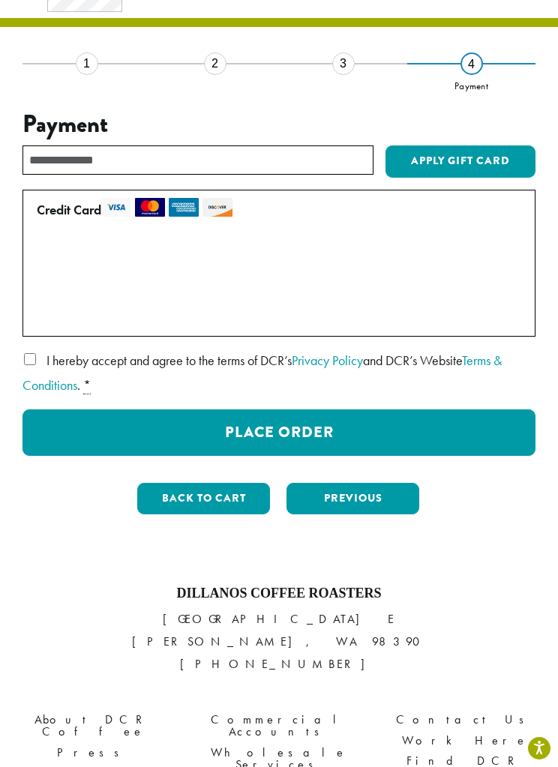
click at [64, 65] on li "1 Billing" at bounding box center [86, 86] width 128 height 47
click at [92, 65] on div "1" at bounding box center [87, 63] width 22 height 22
click at [84, 58] on div "1" at bounding box center [87, 63] width 22 height 22
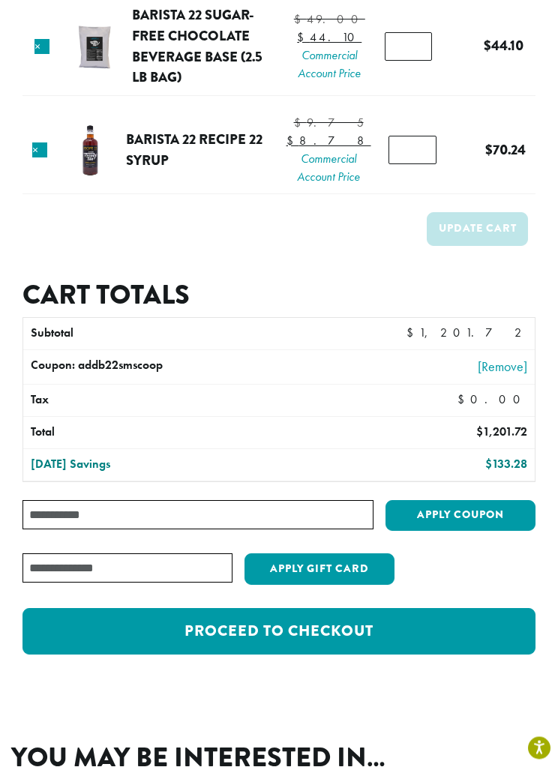
scroll to position [481, 0]
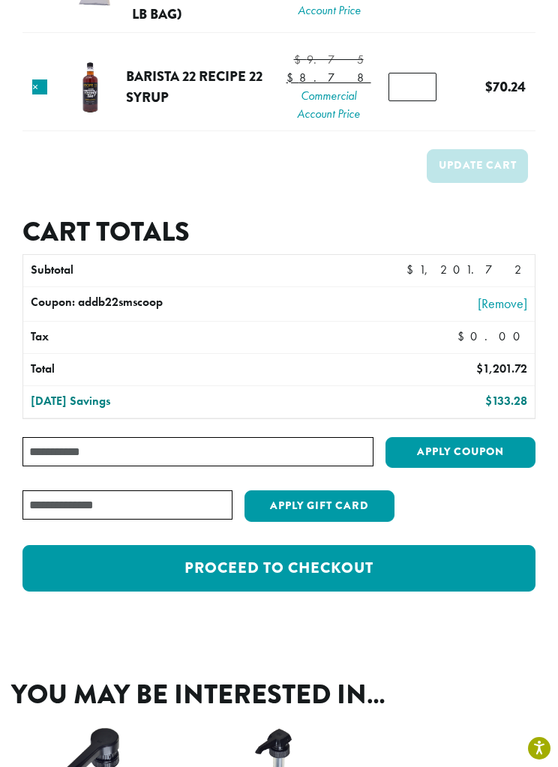
click at [489, 591] on link "Proceed to checkout" at bounding box center [278, 568] width 513 height 46
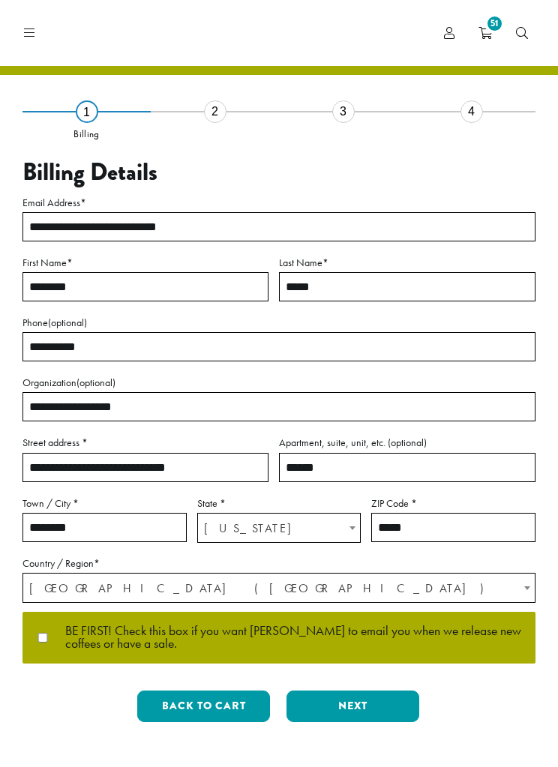
select select "**"
click at [379, 709] on button "Next" at bounding box center [352, 706] width 133 height 31
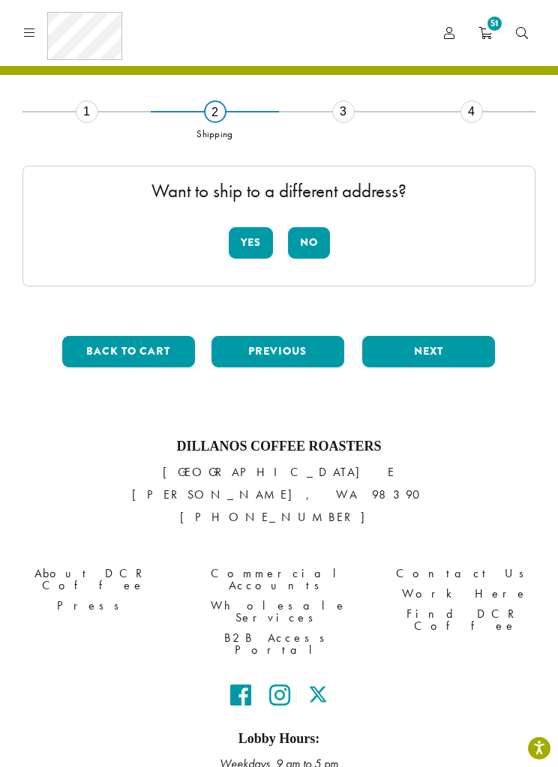
click at [317, 235] on button "No" at bounding box center [309, 242] width 42 height 31
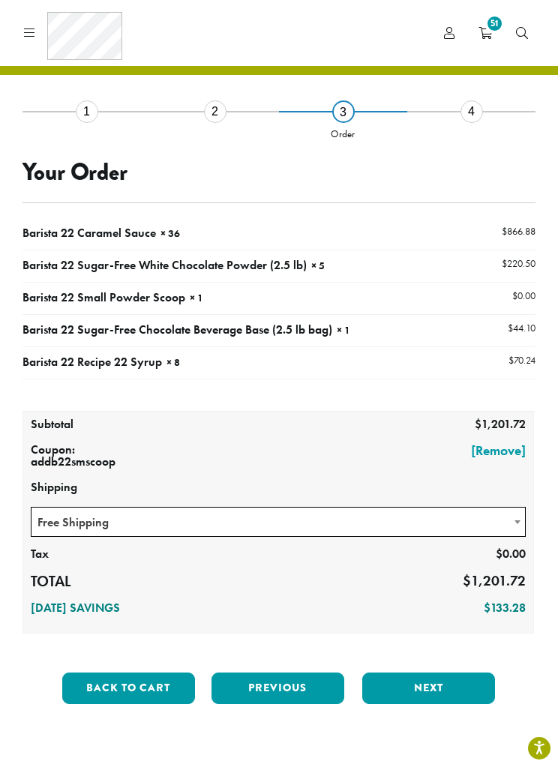
click at [436, 674] on button "Next" at bounding box center [428, 688] width 133 height 31
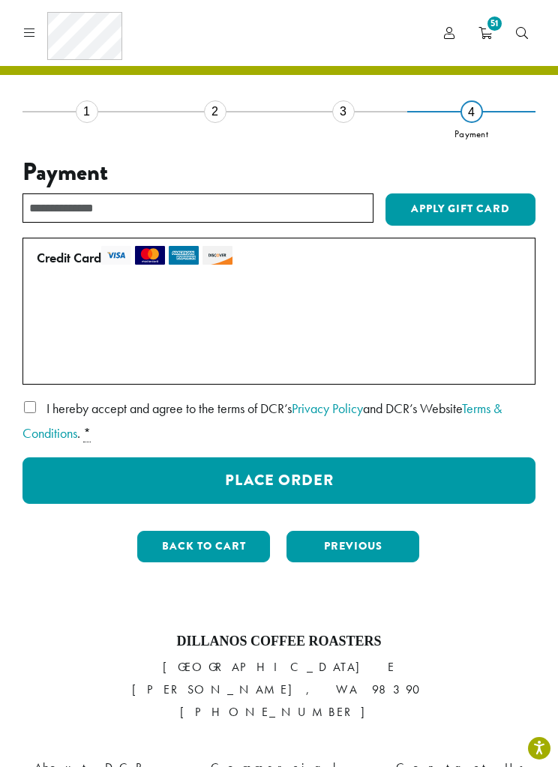
click at [312, 475] on button "Place Order" at bounding box center [278, 480] width 513 height 46
